Goal: Transaction & Acquisition: Book appointment/travel/reservation

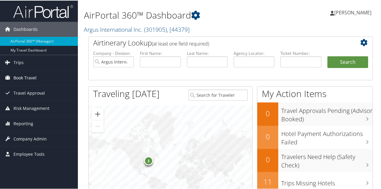
click at [29, 79] on span "Book Travel" at bounding box center [24, 77] width 23 height 15
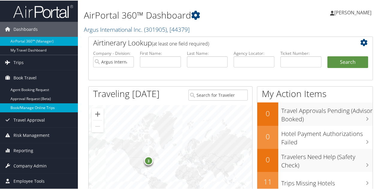
click at [27, 105] on link "Book/Manage Online Trips" at bounding box center [39, 107] width 78 height 9
